Goal: Information Seeking & Learning: Learn about a topic

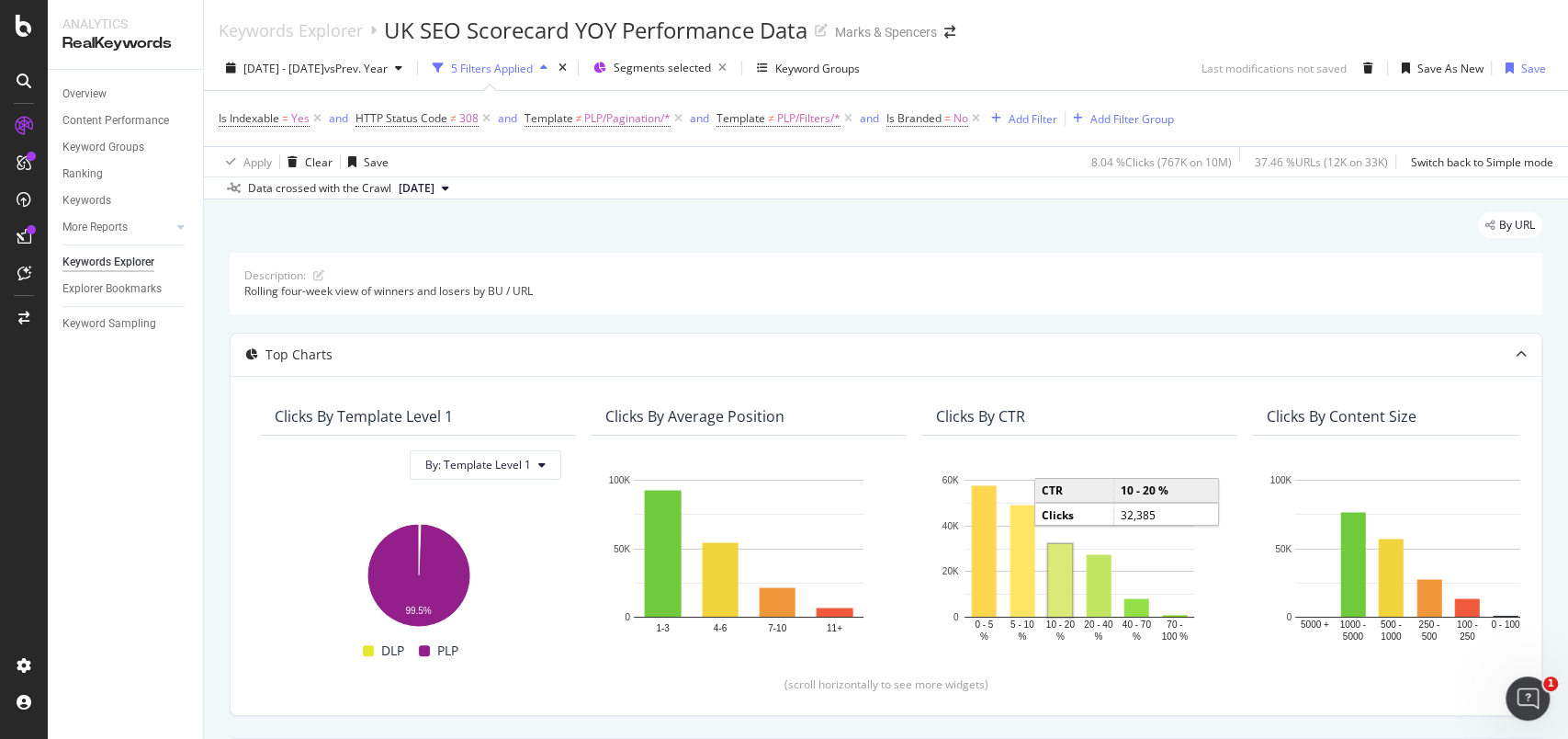
scroll to position [626, 0]
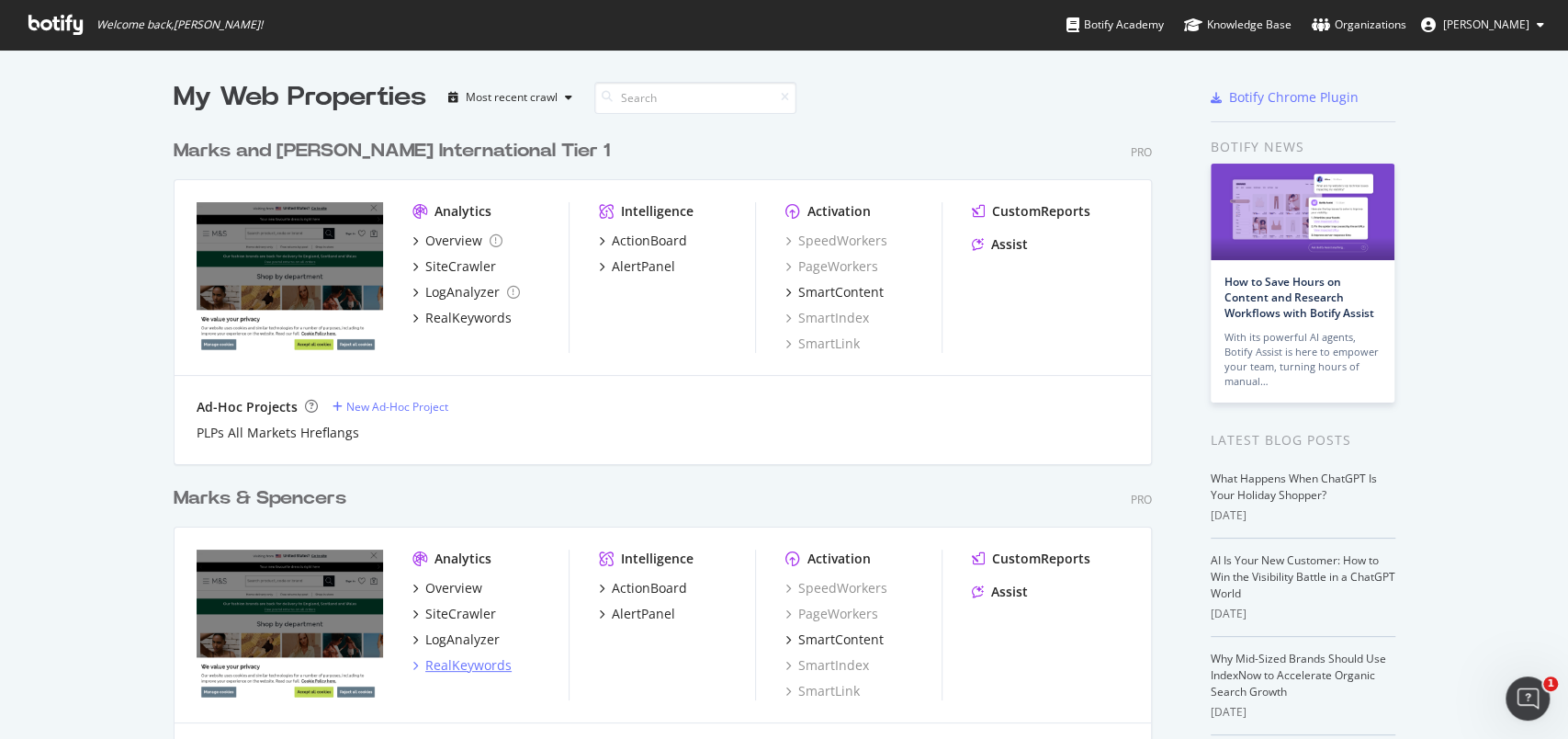
click at [471, 666] on div "RealKeywords" at bounding box center [469, 665] width 87 height 18
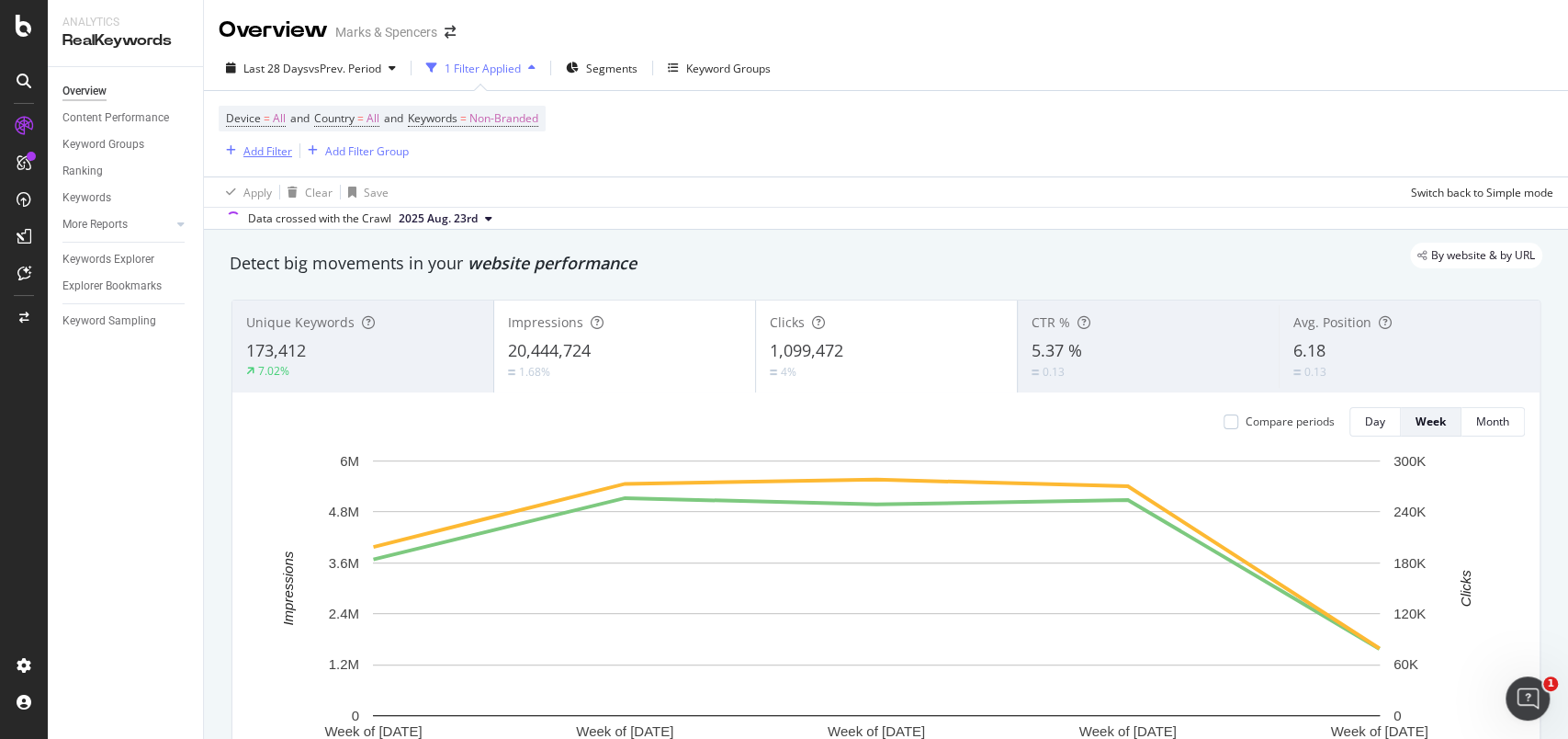
click at [252, 151] on div "Add Filter" at bounding box center [267, 151] width 48 height 15
